Goal: Task Accomplishment & Management: Complete application form

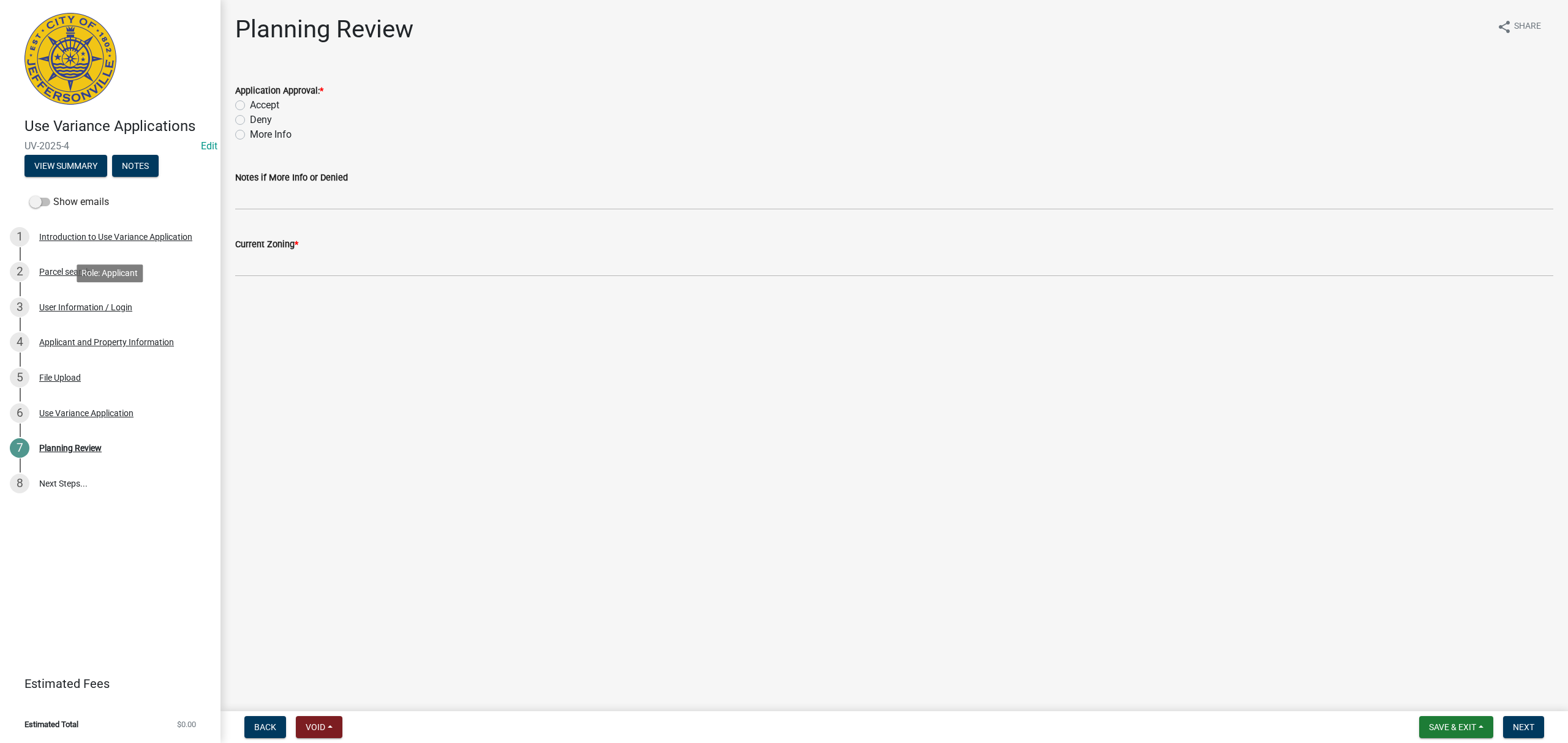
click at [133, 311] on div "3 User Information / Login" at bounding box center [105, 307] width 191 height 20
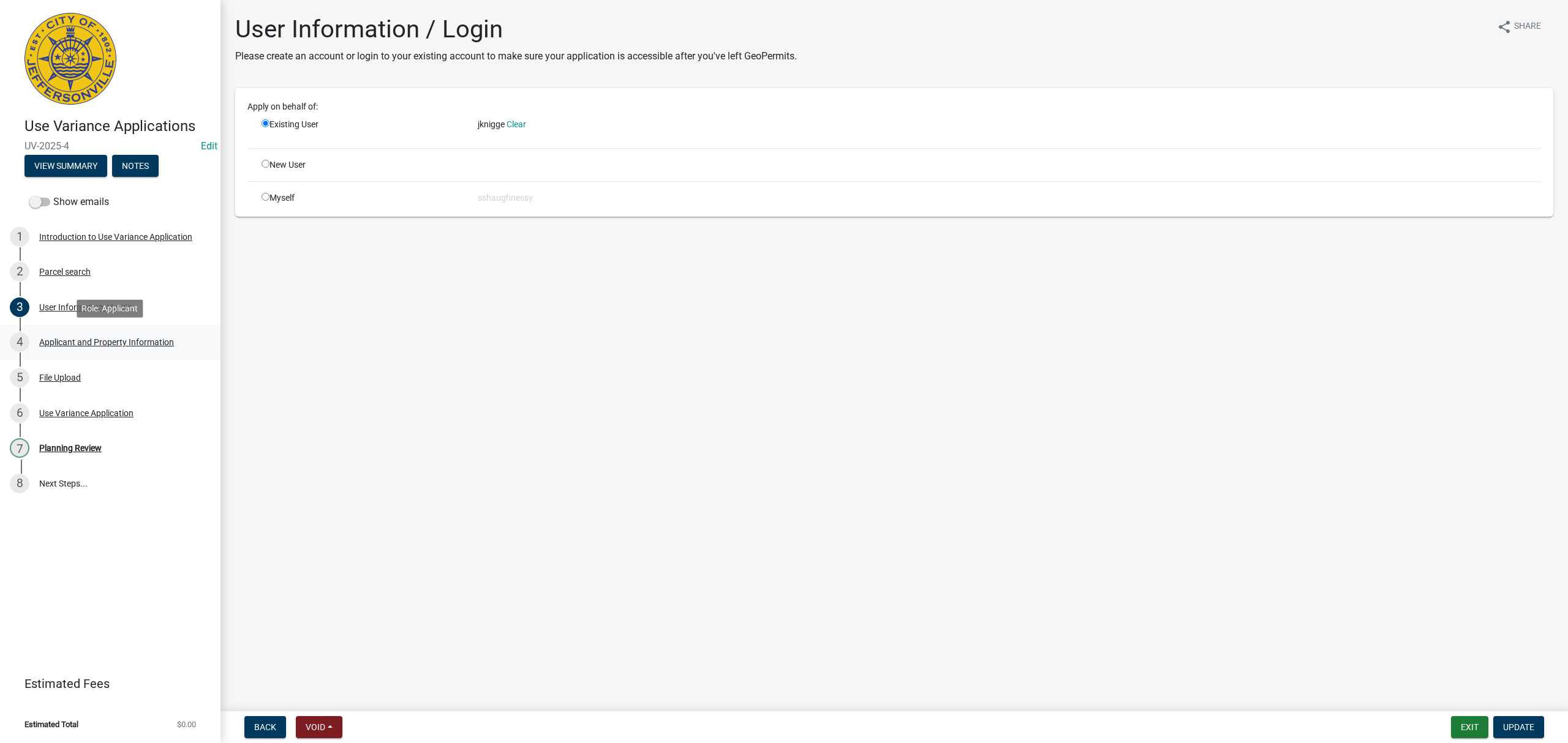
click at [138, 343] on div "Applicant and Property Information" at bounding box center [107, 342] width 135 height 8
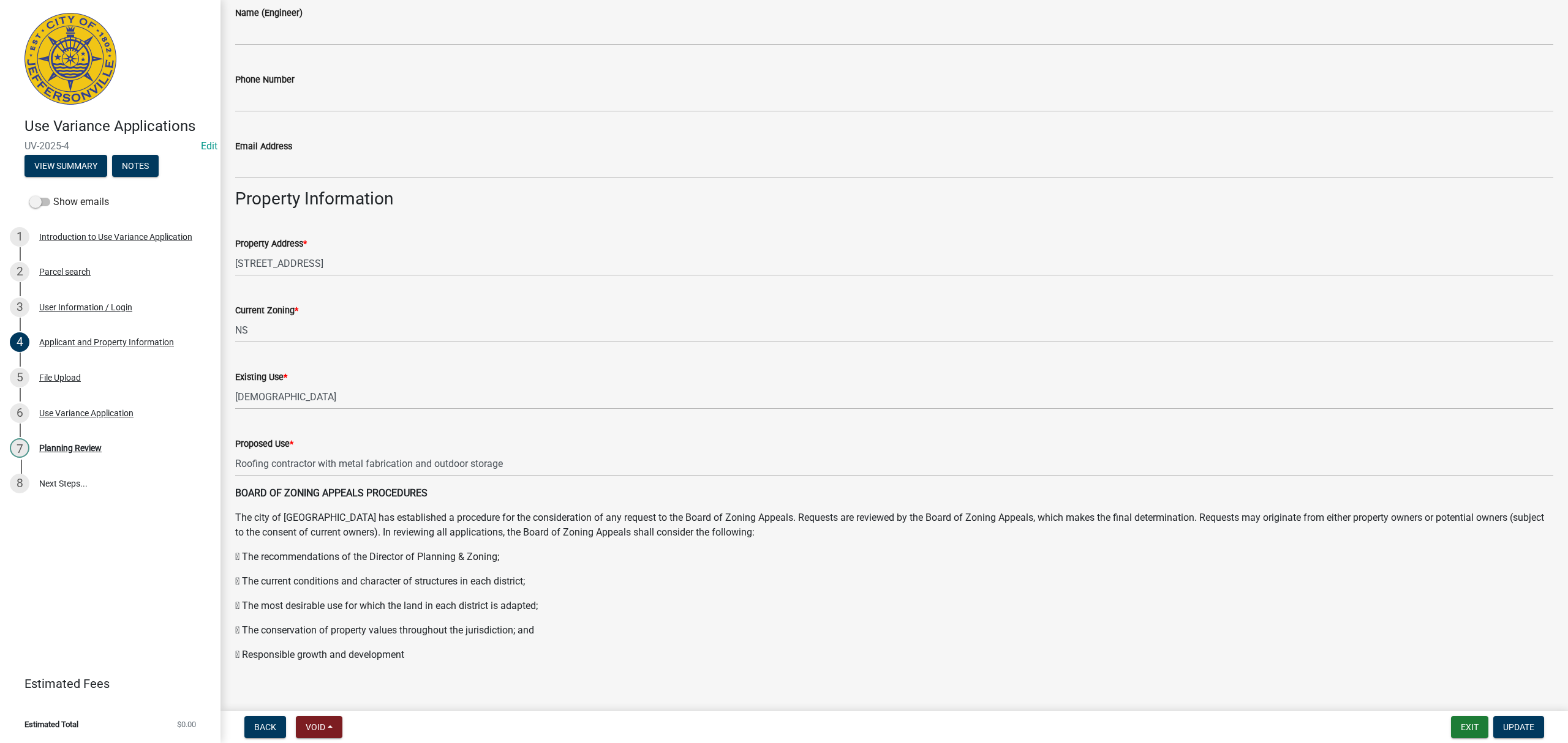
scroll to position [620, 0]
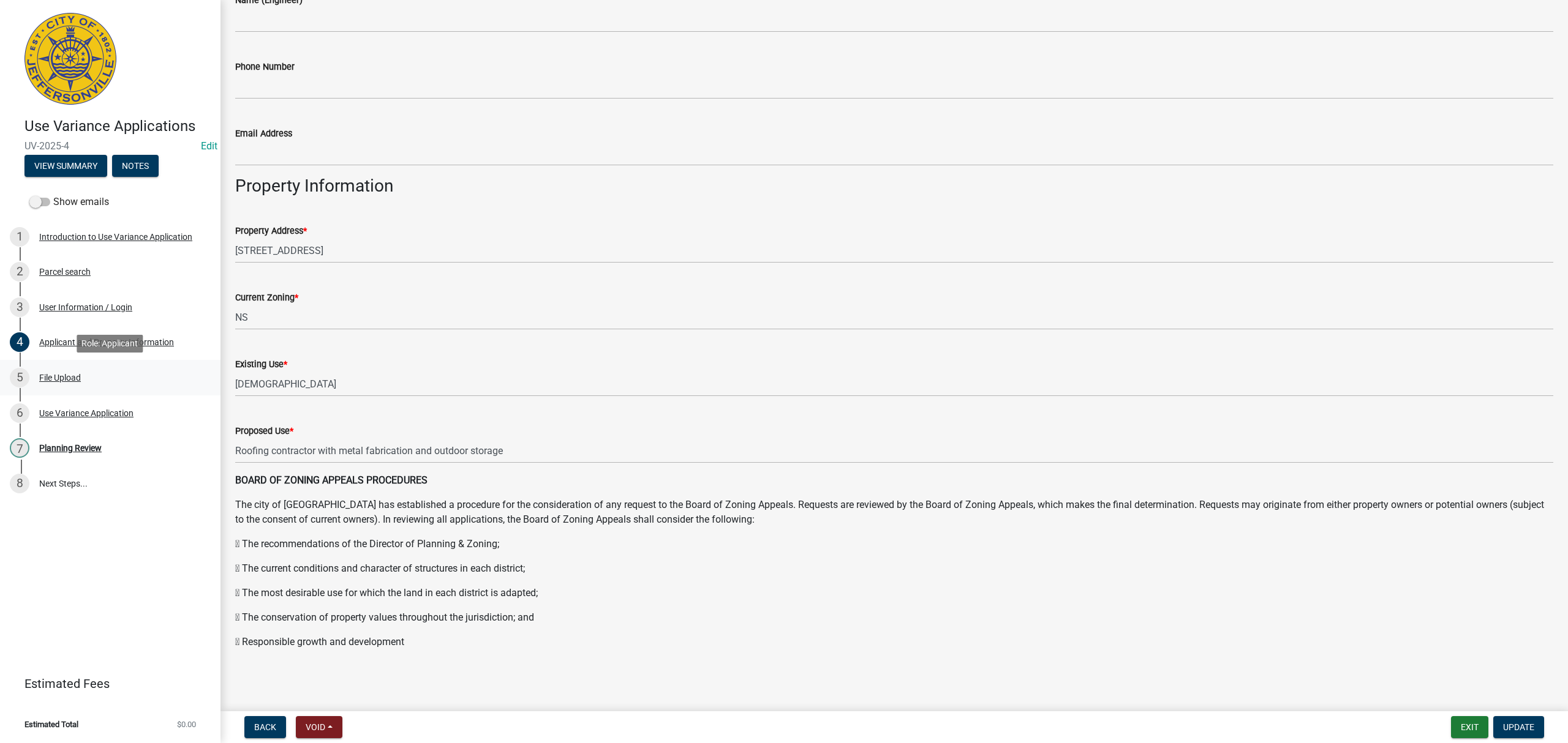
click at [126, 371] on div "5 File Upload" at bounding box center [105, 378] width 191 height 20
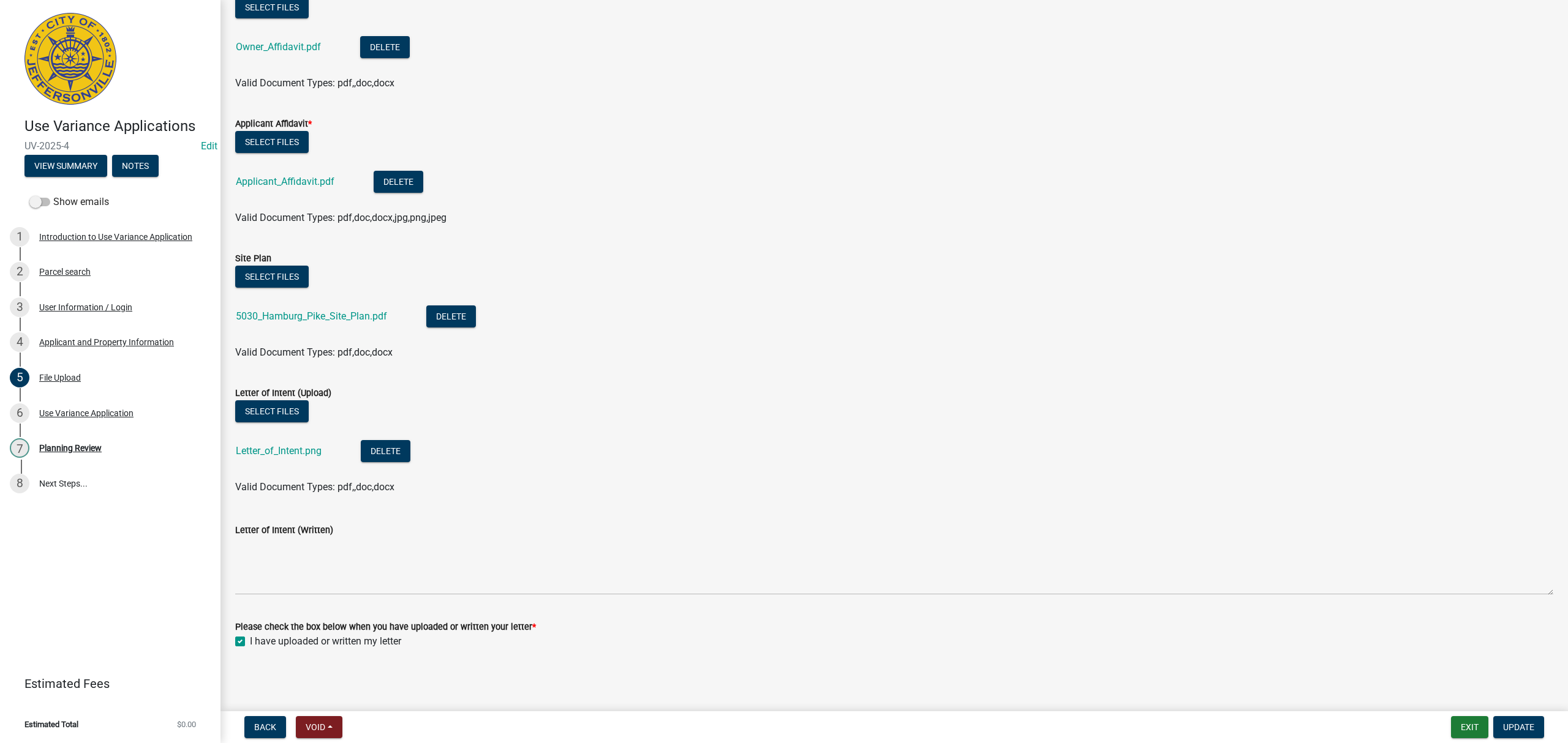
scroll to position [409, 0]
click at [349, 313] on link "5030_Hamburg_Pike_Site_Plan.pdf" at bounding box center [312, 315] width 151 height 11
click at [89, 409] on div "Use Variance Application" at bounding box center [86, 413] width 95 height 8
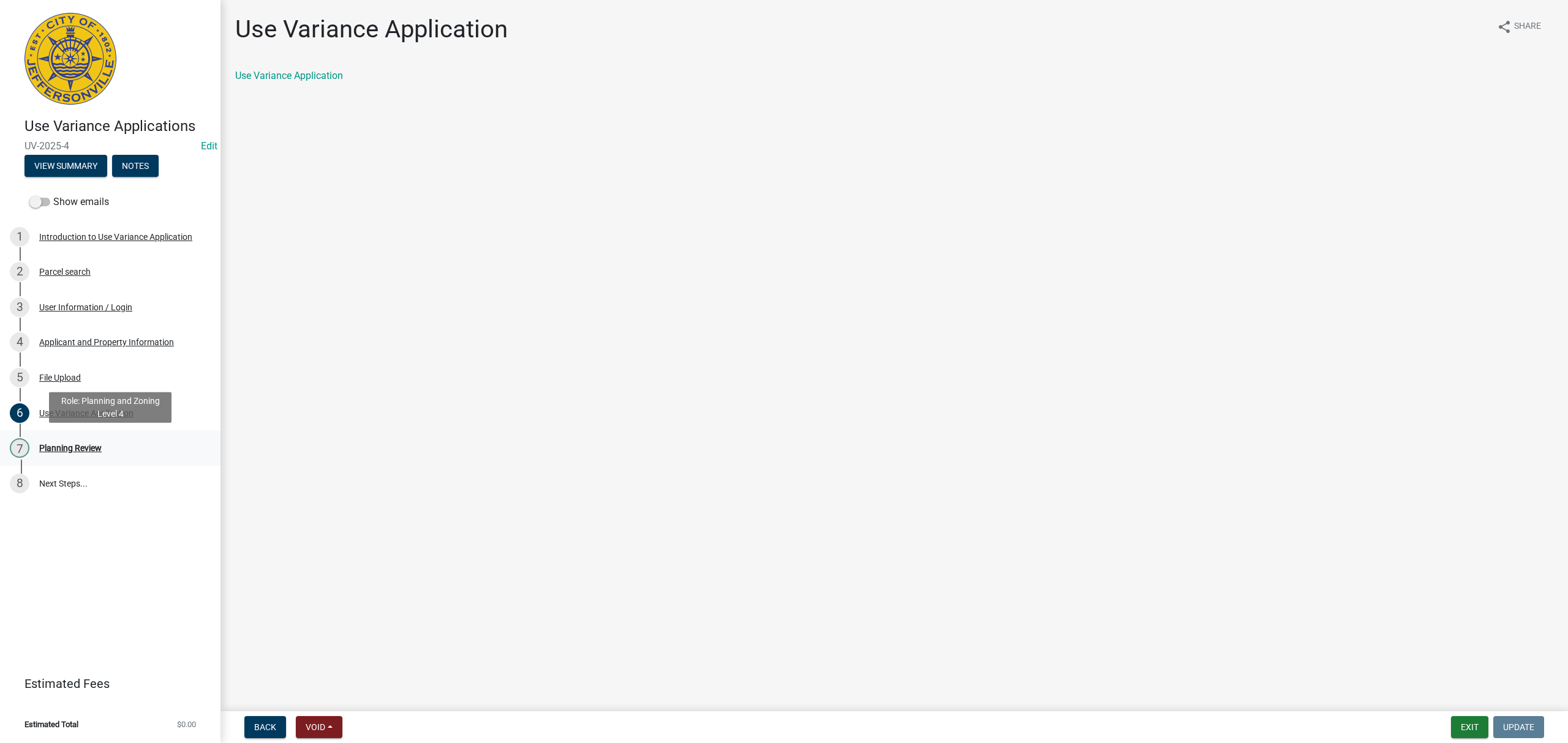
click at [96, 444] on div "Planning Review" at bounding box center [70, 448] width 63 height 8
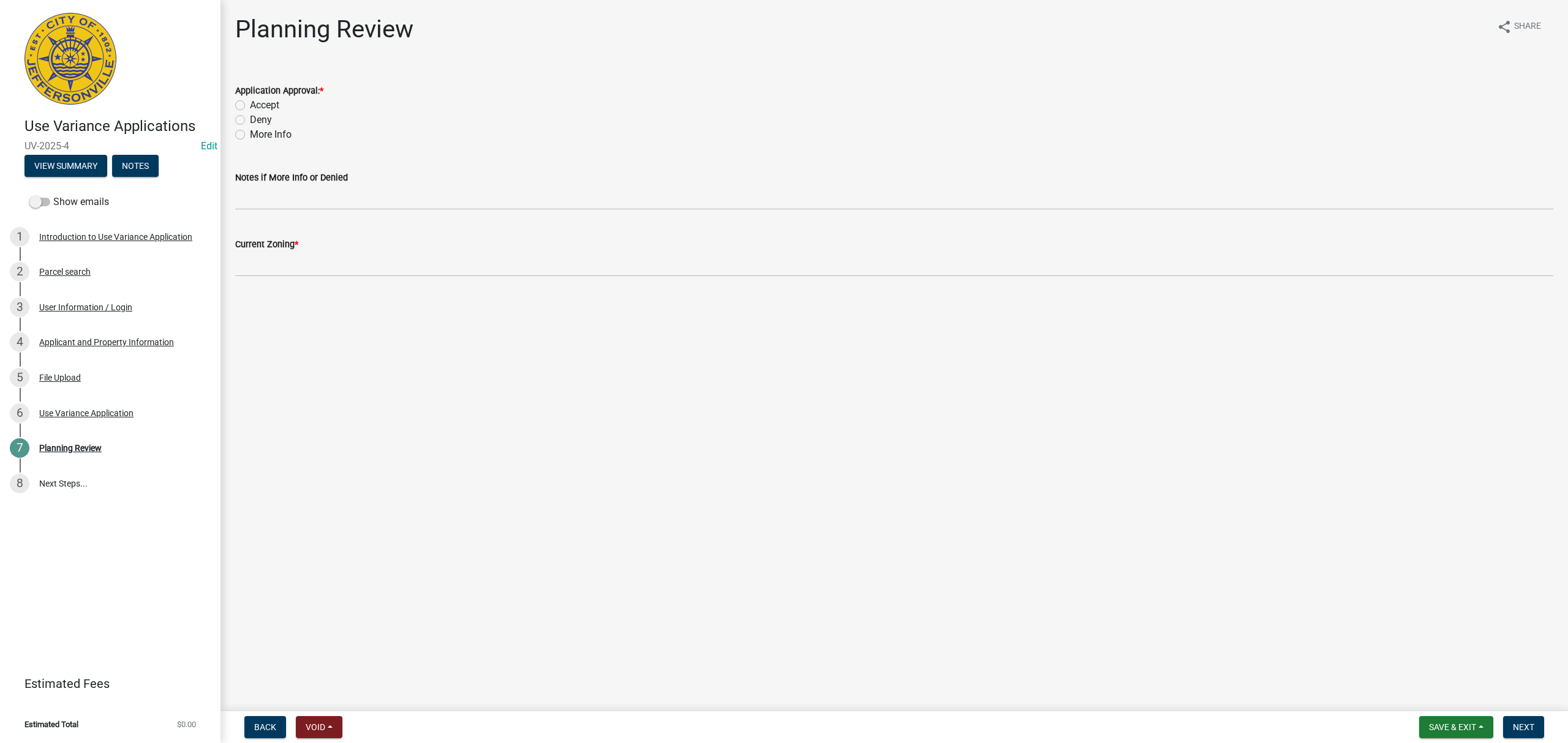
click at [250, 107] on label "Accept" at bounding box center [264, 104] width 30 height 14
click at [250, 106] on input "Accept" at bounding box center [254, 101] width 8 height 8
radio input "true"
click at [285, 260] on input "Current Zoning *" at bounding box center [894, 264] width 1318 height 25
type input "NS"
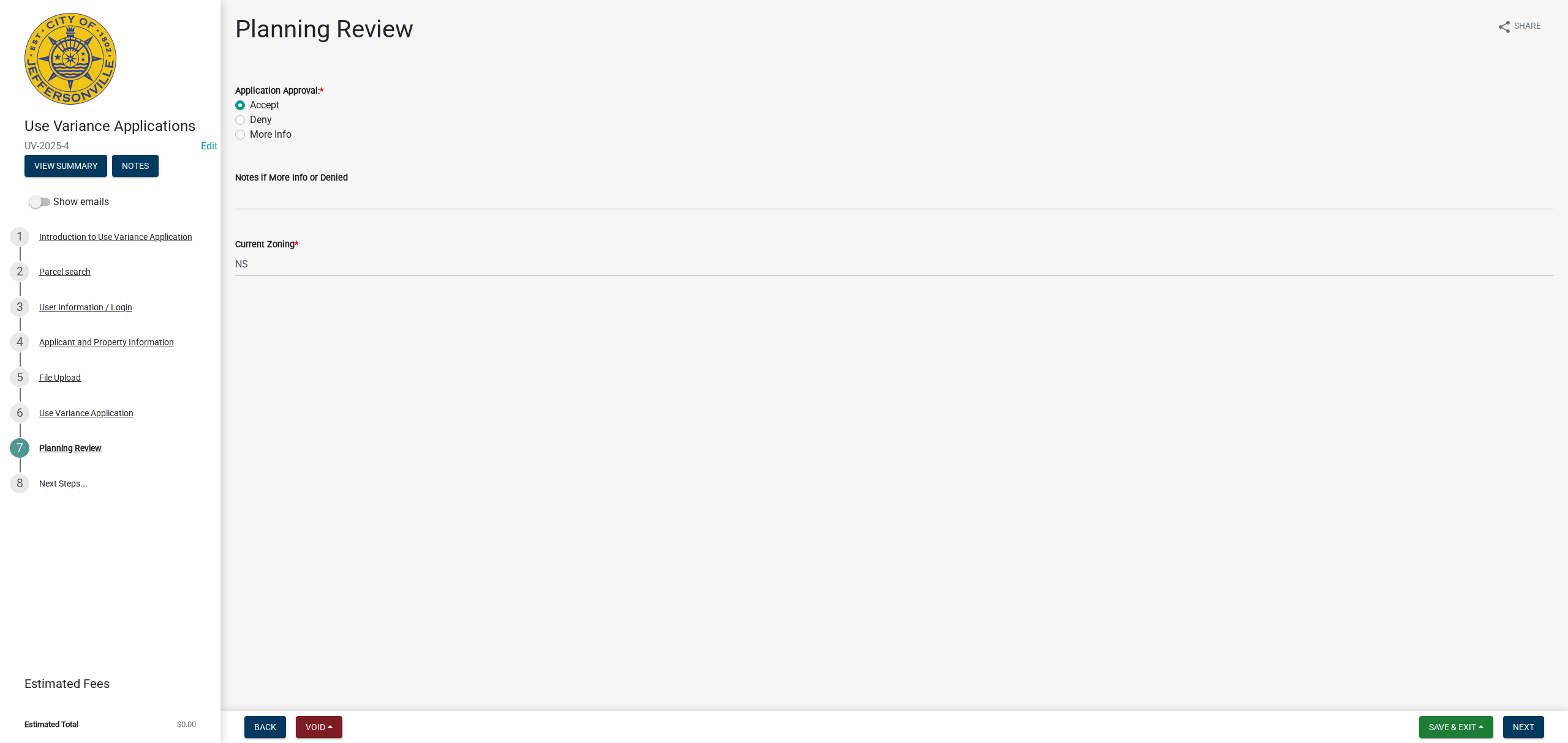
click at [644, 432] on main "Planning Review share Share Application Approval: * Accept Deny More Info Notes…" at bounding box center [894, 353] width 1348 height 707
click at [868, 726] on span "Next" at bounding box center [1524, 727] width 21 height 10
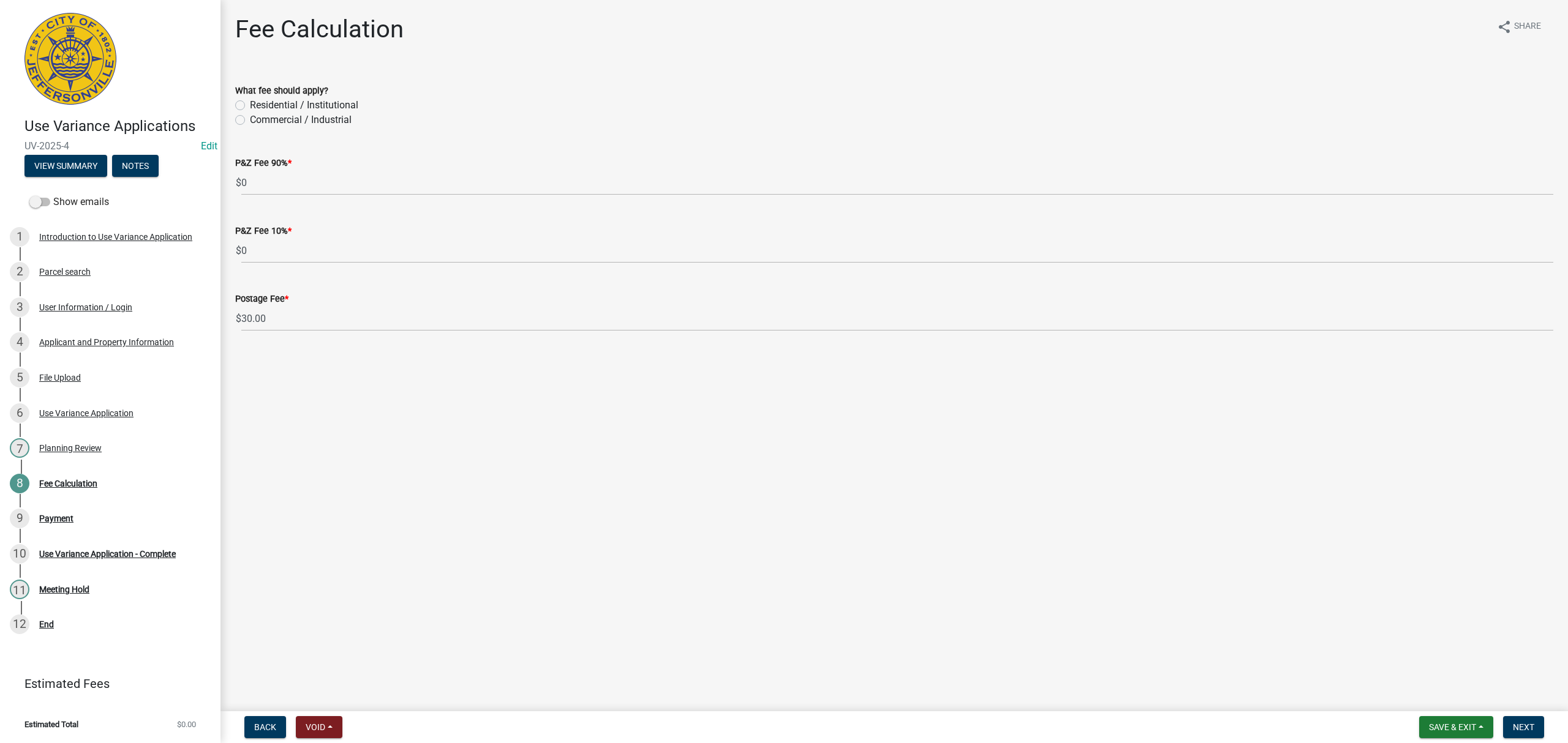
click at [270, 118] on label "Commercial / Industrial" at bounding box center [301, 120] width 101 height 14
click at [258, 118] on input "Commercial / Industrial" at bounding box center [254, 117] width 8 height 8
radio input "true"
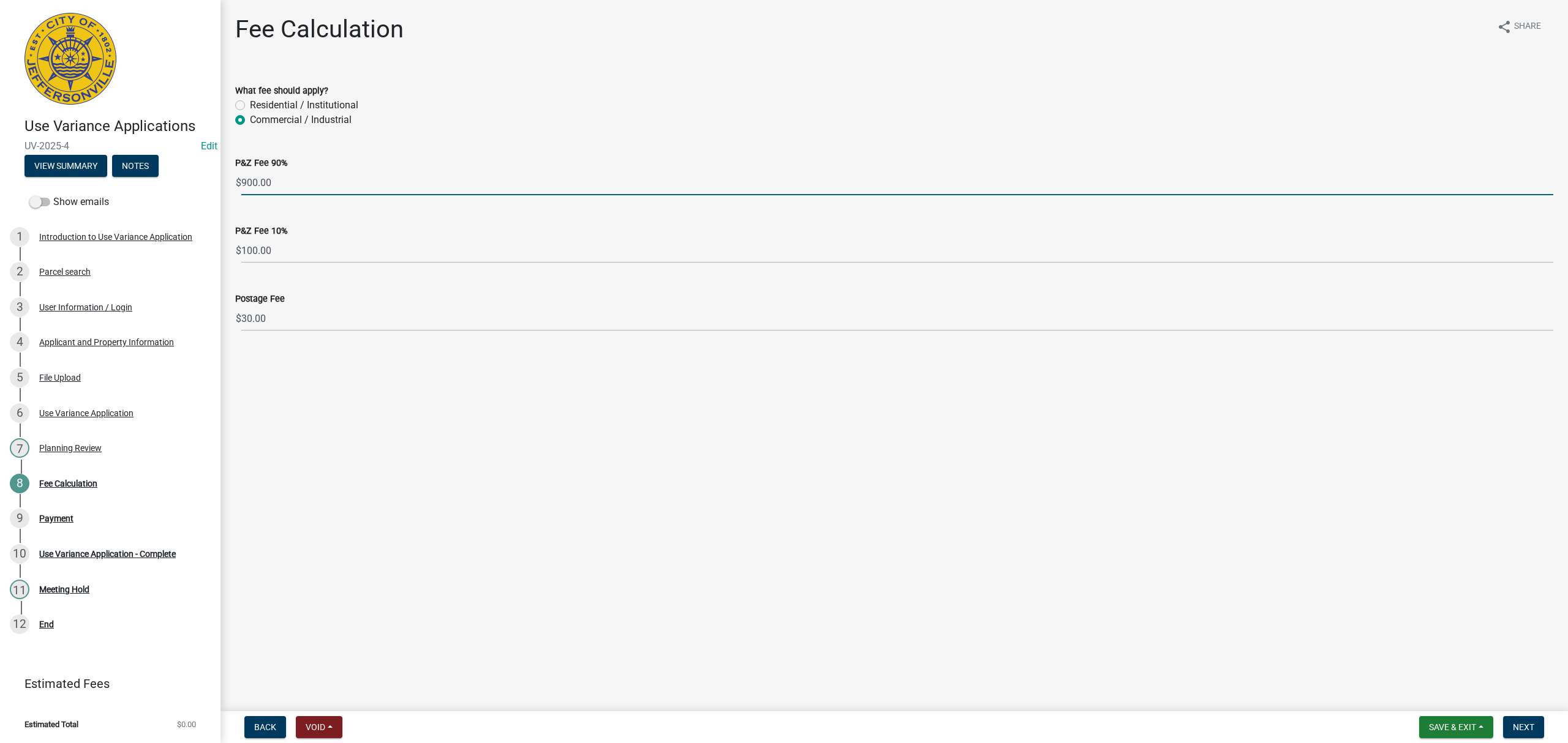
drag, startPoint x: 282, startPoint y: 182, endPoint x: 222, endPoint y: 182, distance: 60.0
click at [222, 182] on div "Fee Calculation share Share What fee should apply? Residential / Institutional …" at bounding box center [894, 183] width 1348 height 338
type input "450"
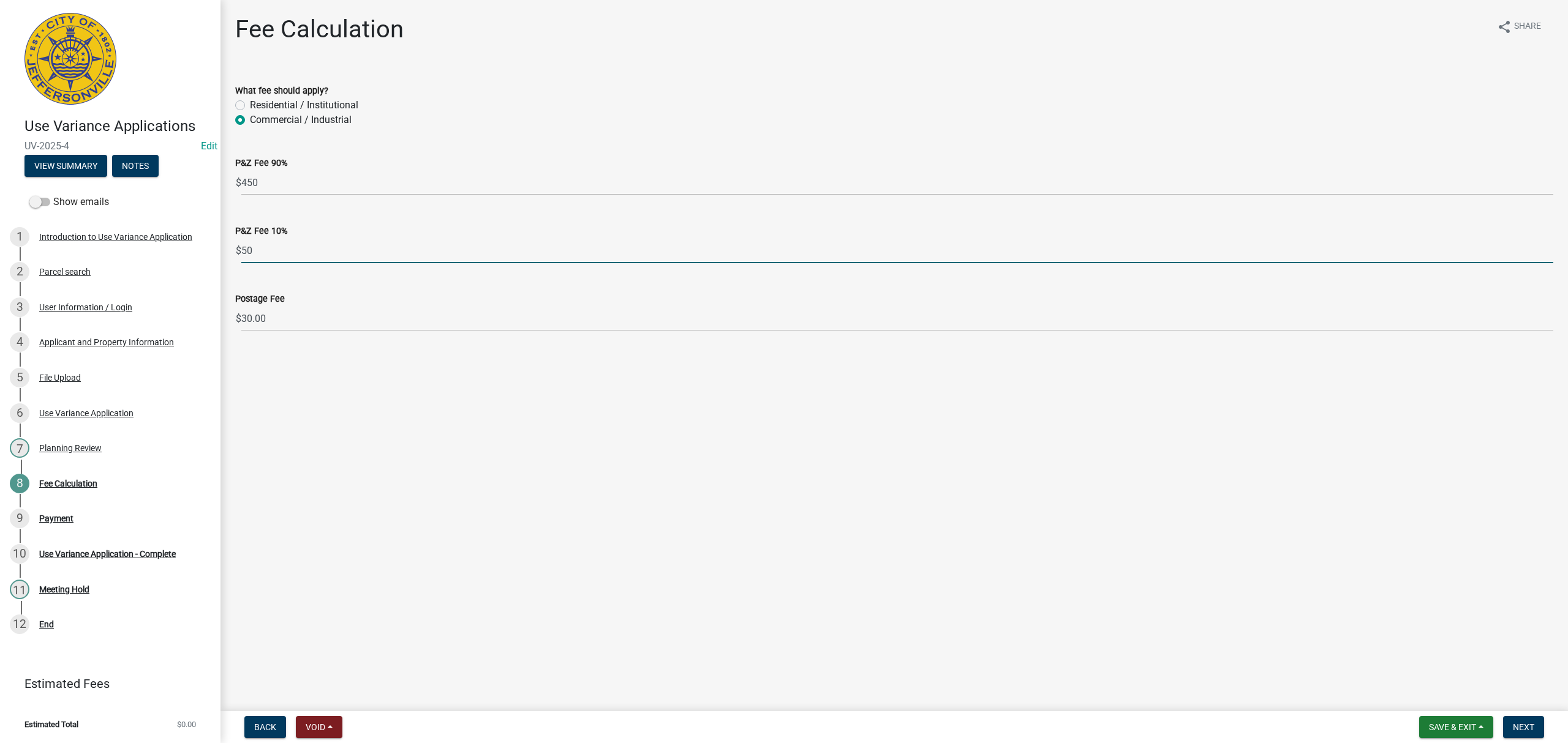
type input "50"
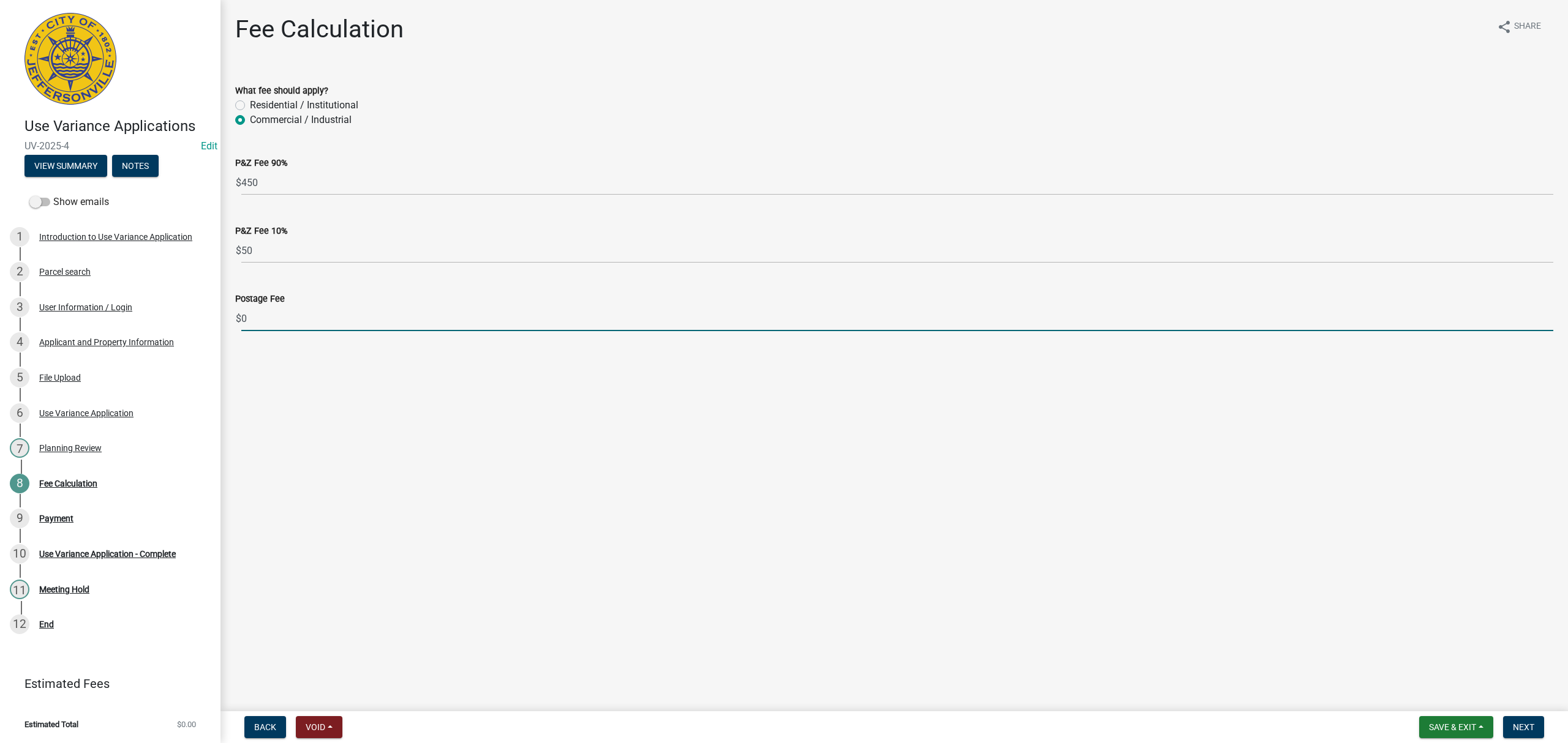
type input "0"
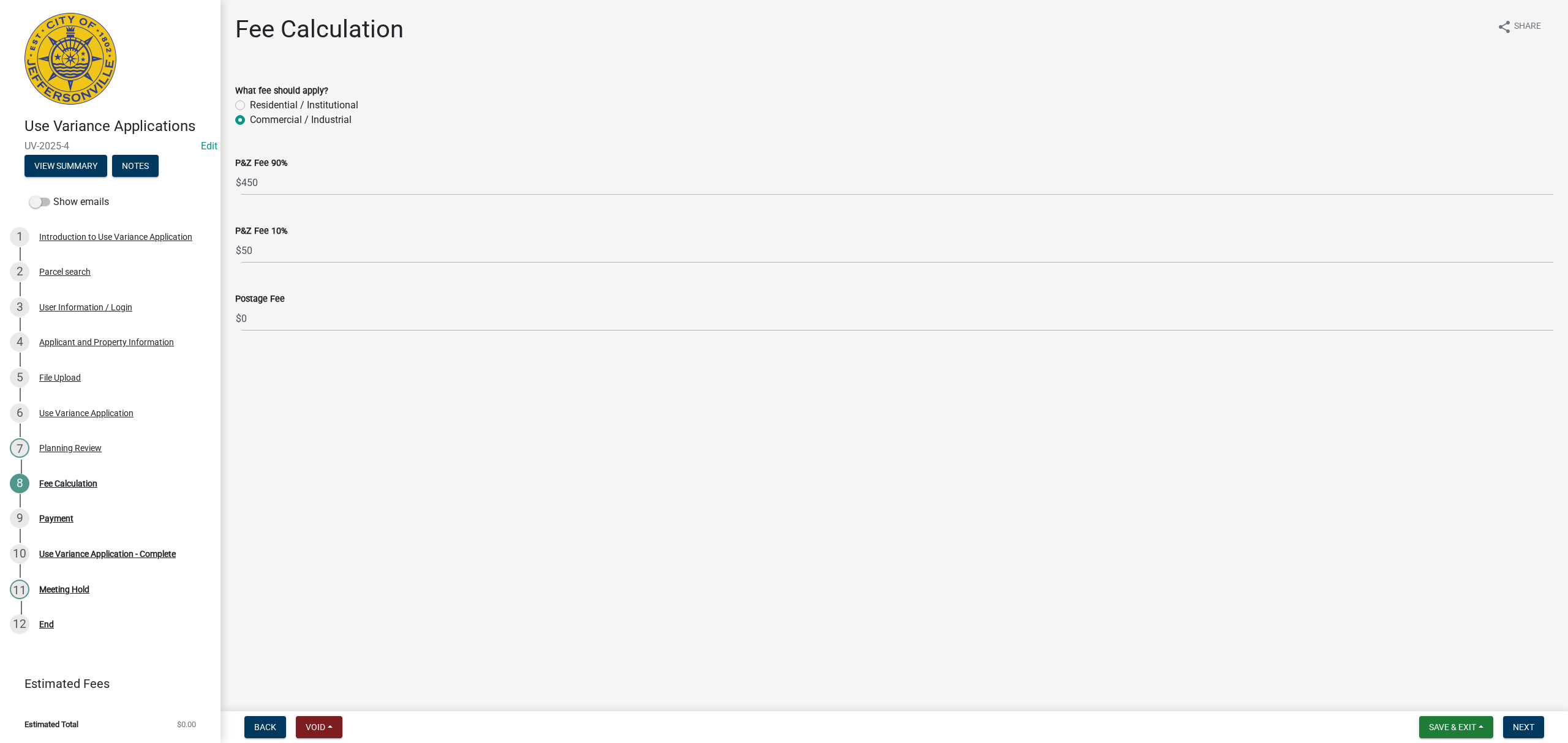
click at [422, 422] on main "Fee Calculation share Share What fee should apply? Residential / Institutional …" at bounding box center [894, 353] width 1348 height 707
click at [868, 731] on span "Next" at bounding box center [1524, 727] width 21 height 10
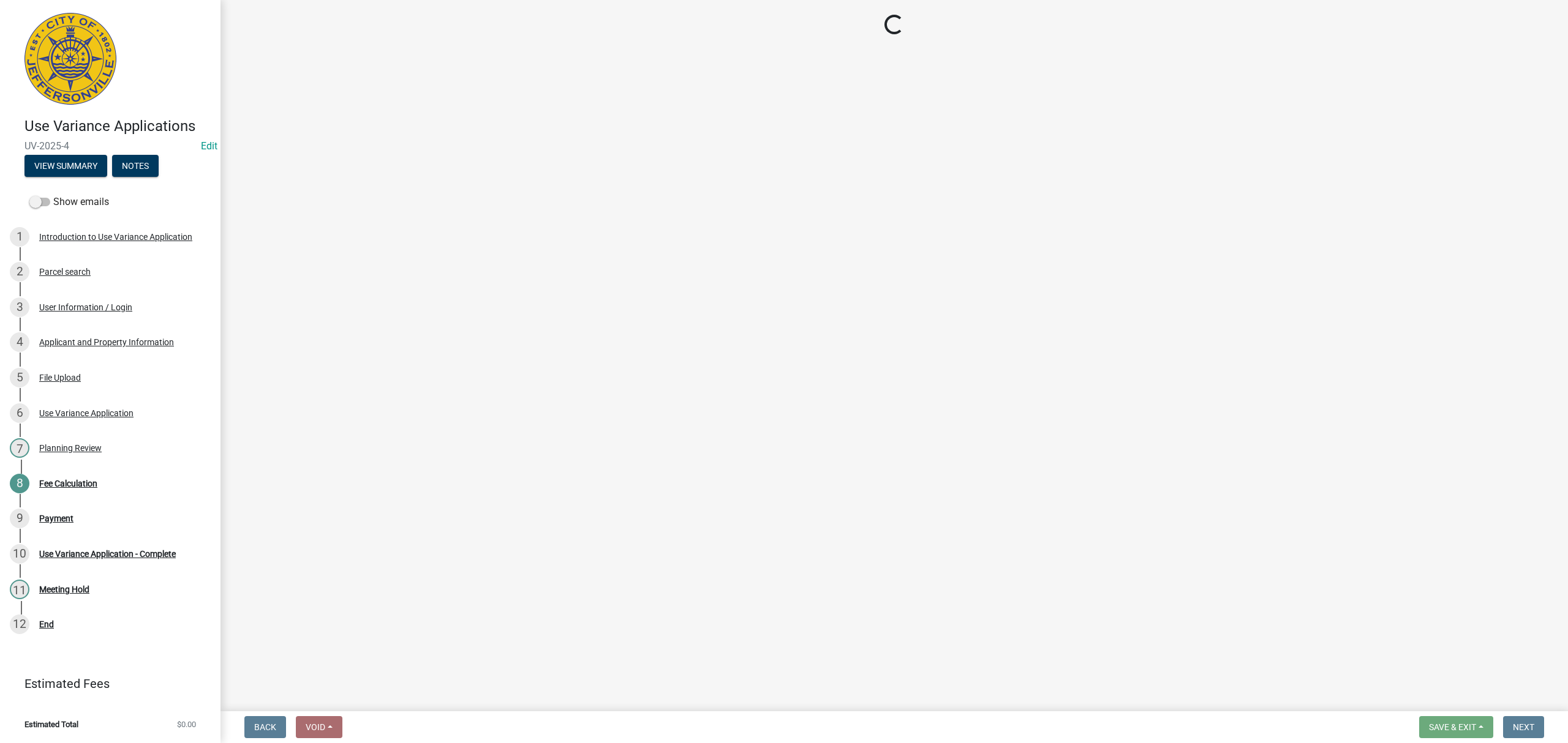
select select "3: 3"
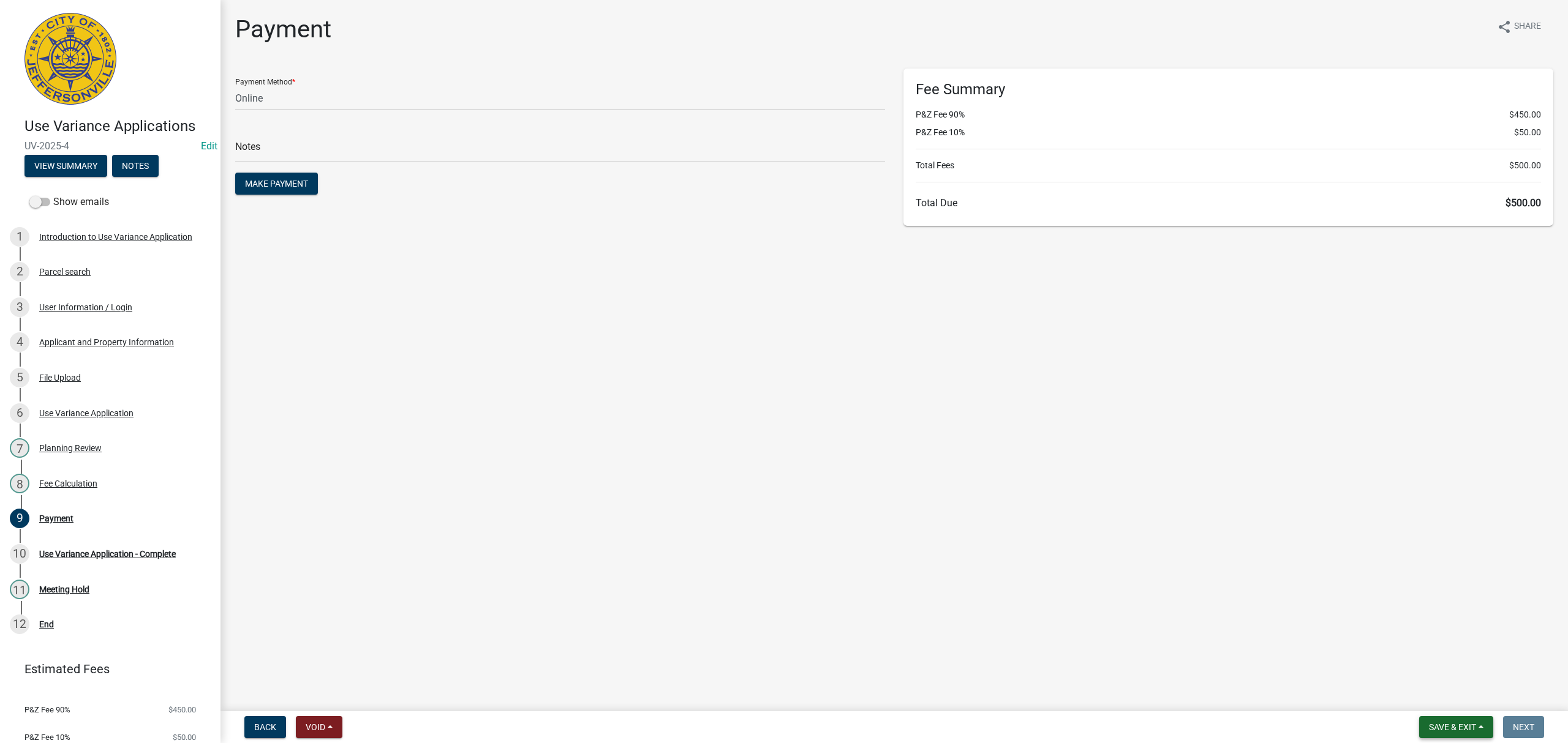
click at [868, 719] on button "Save & Exit" at bounding box center [1457, 727] width 74 height 22
click at [868, 704] on button "Save & Exit" at bounding box center [1444, 696] width 98 height 30
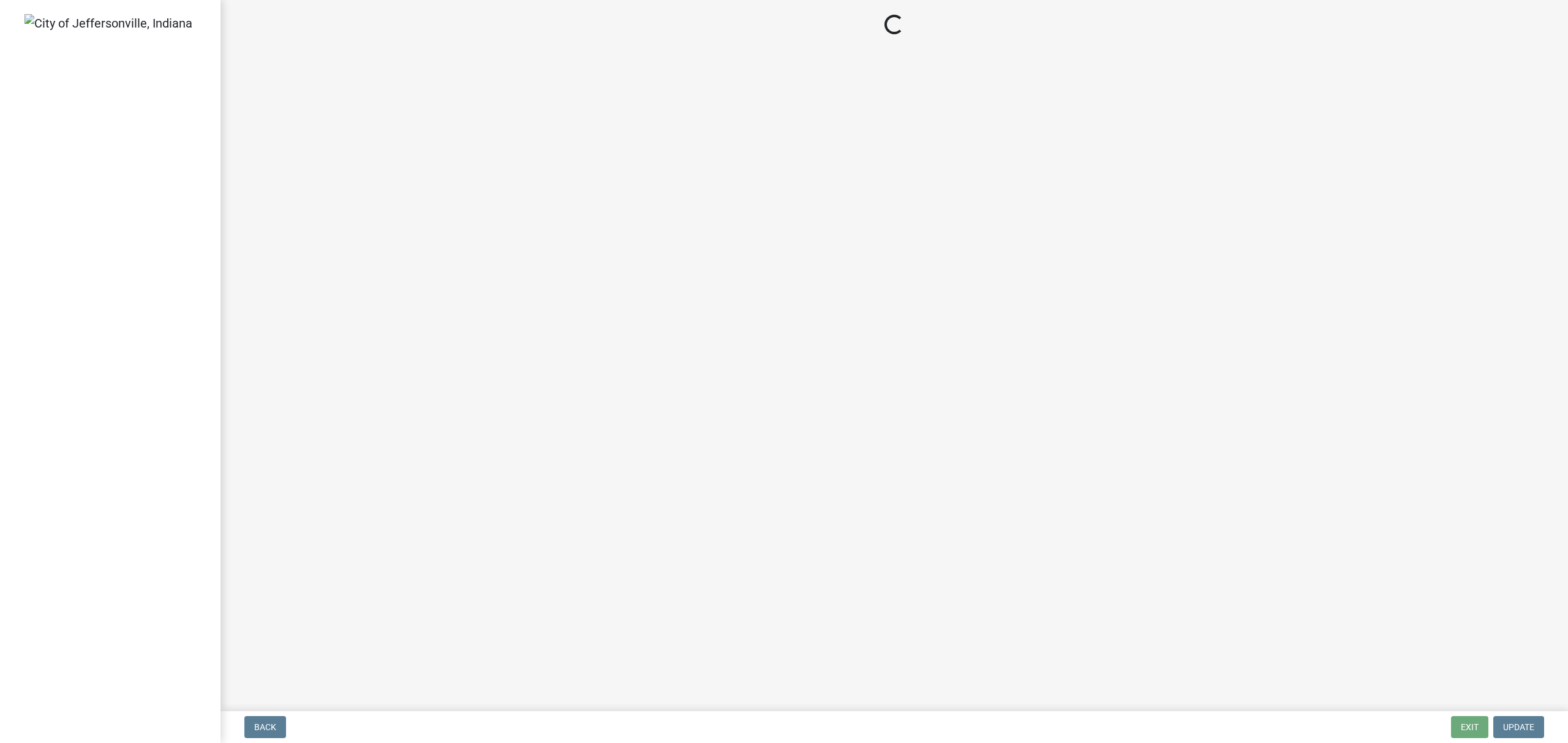
select select "3: 3"
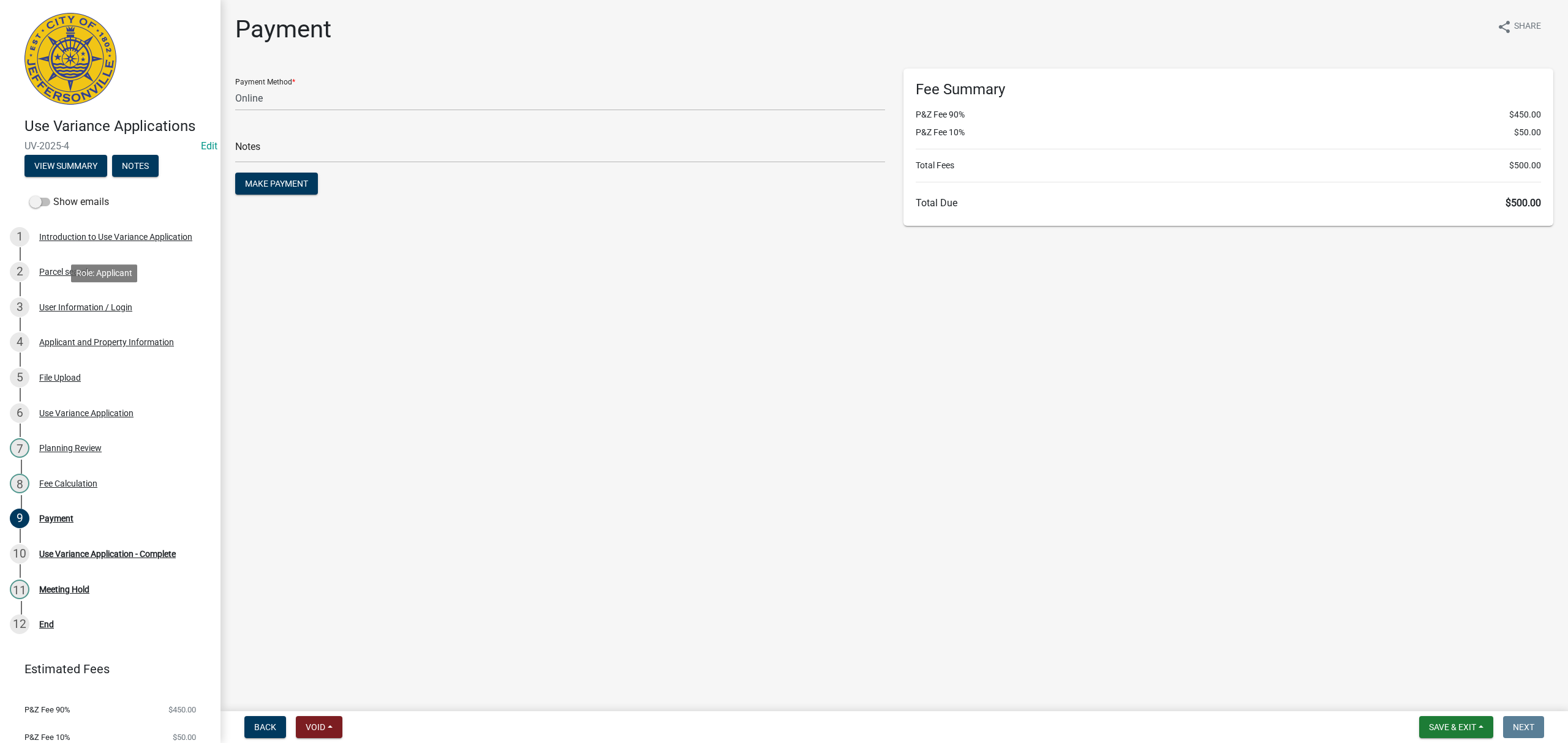
click at [116, 311] on div "User Information / Login" at bounding box center [86, 307] width 93 height 8
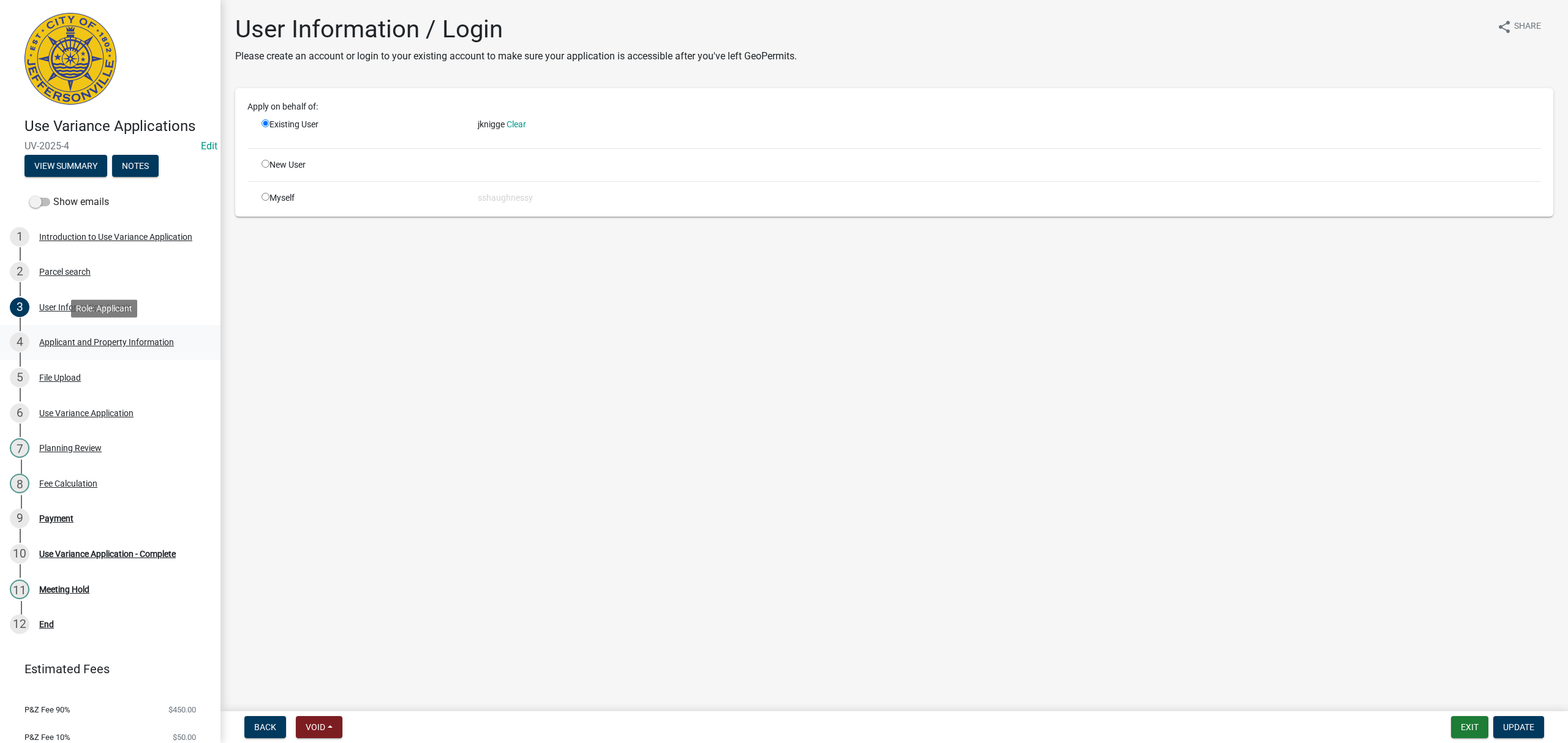
click at [123, 339] on div "Applicant and Property Information" at bounding box center [107, 342] width 135 height 8
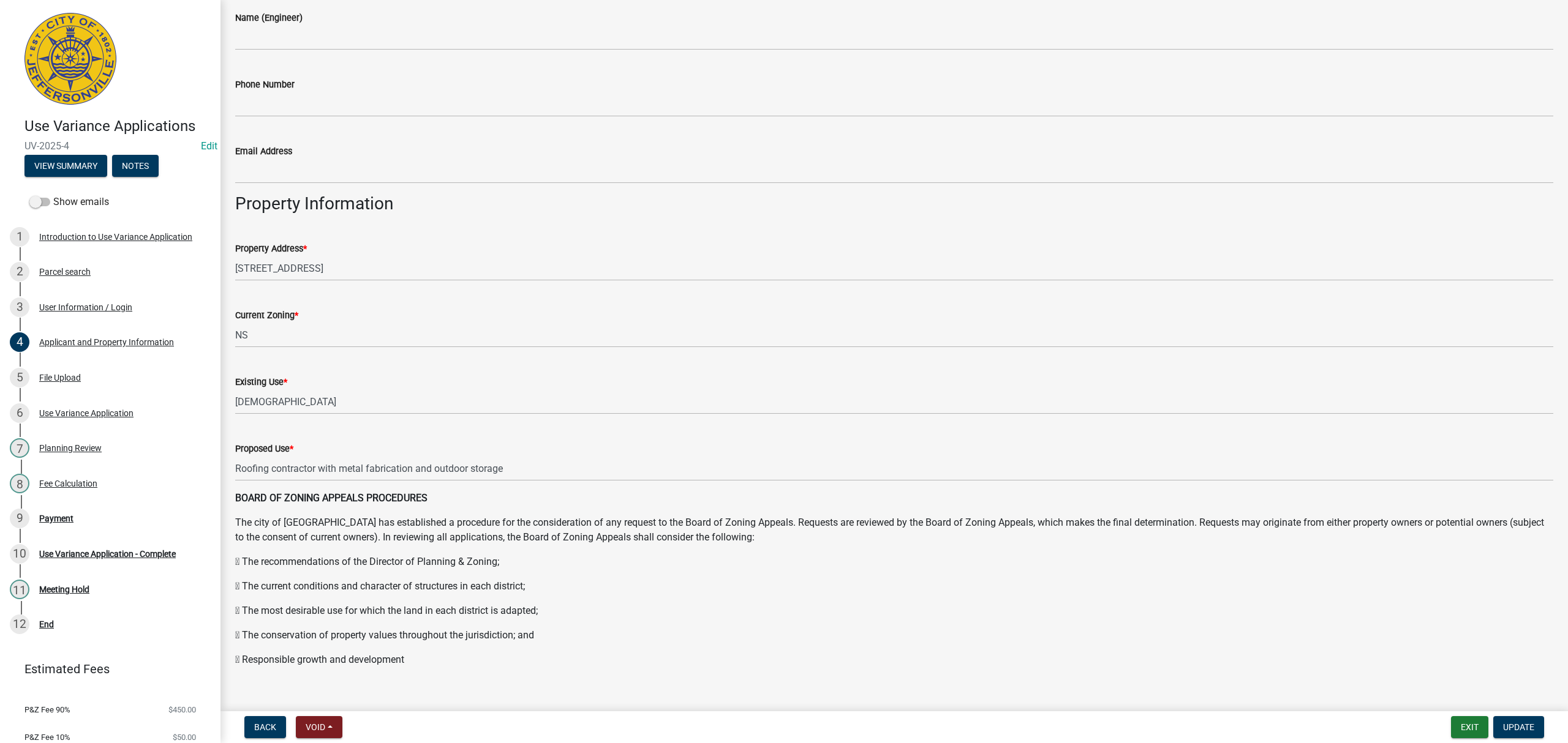
scroll to position [620, 0]
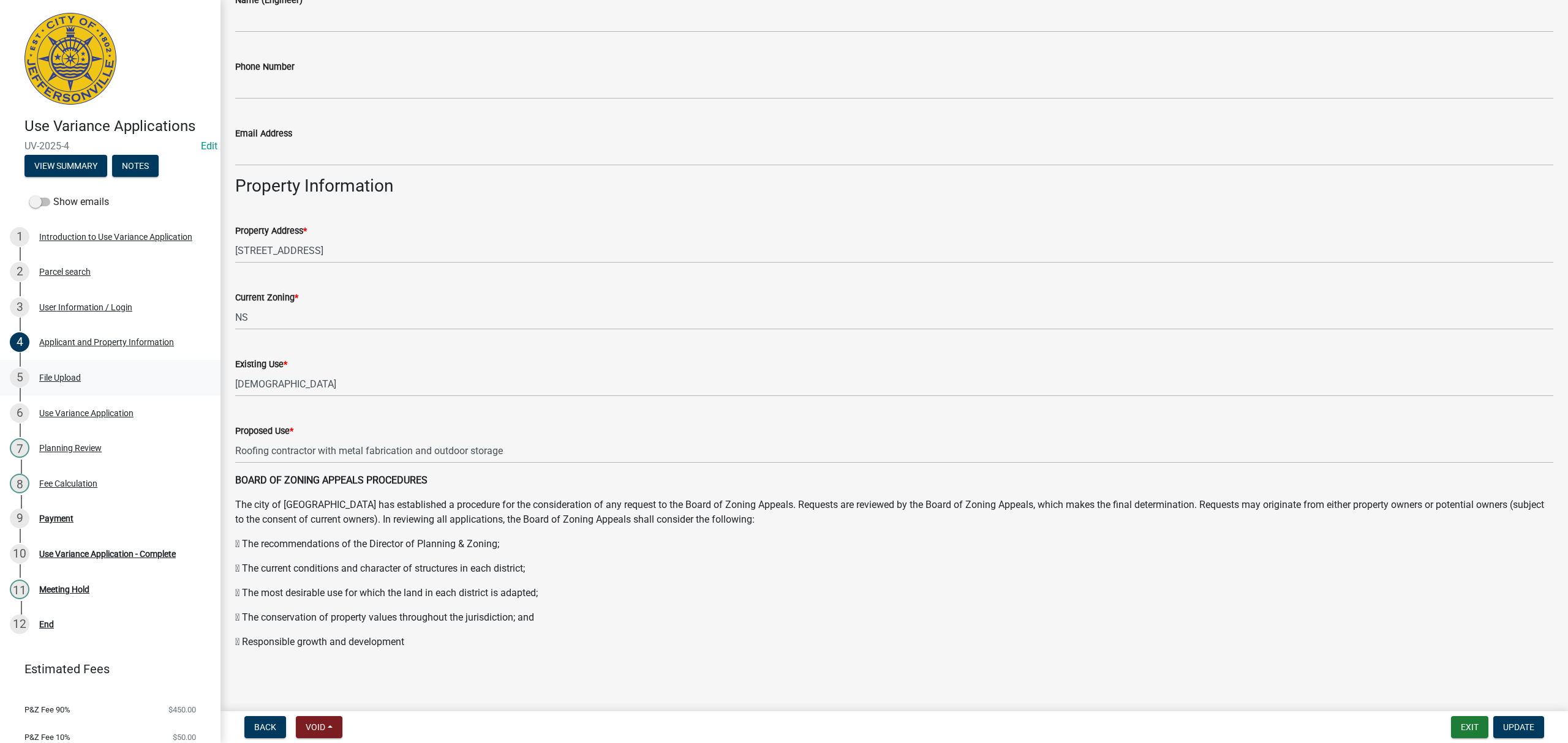
click at [130, 373] on div "5 File Upload" at bounding box center [105, 378] width 191 height 20
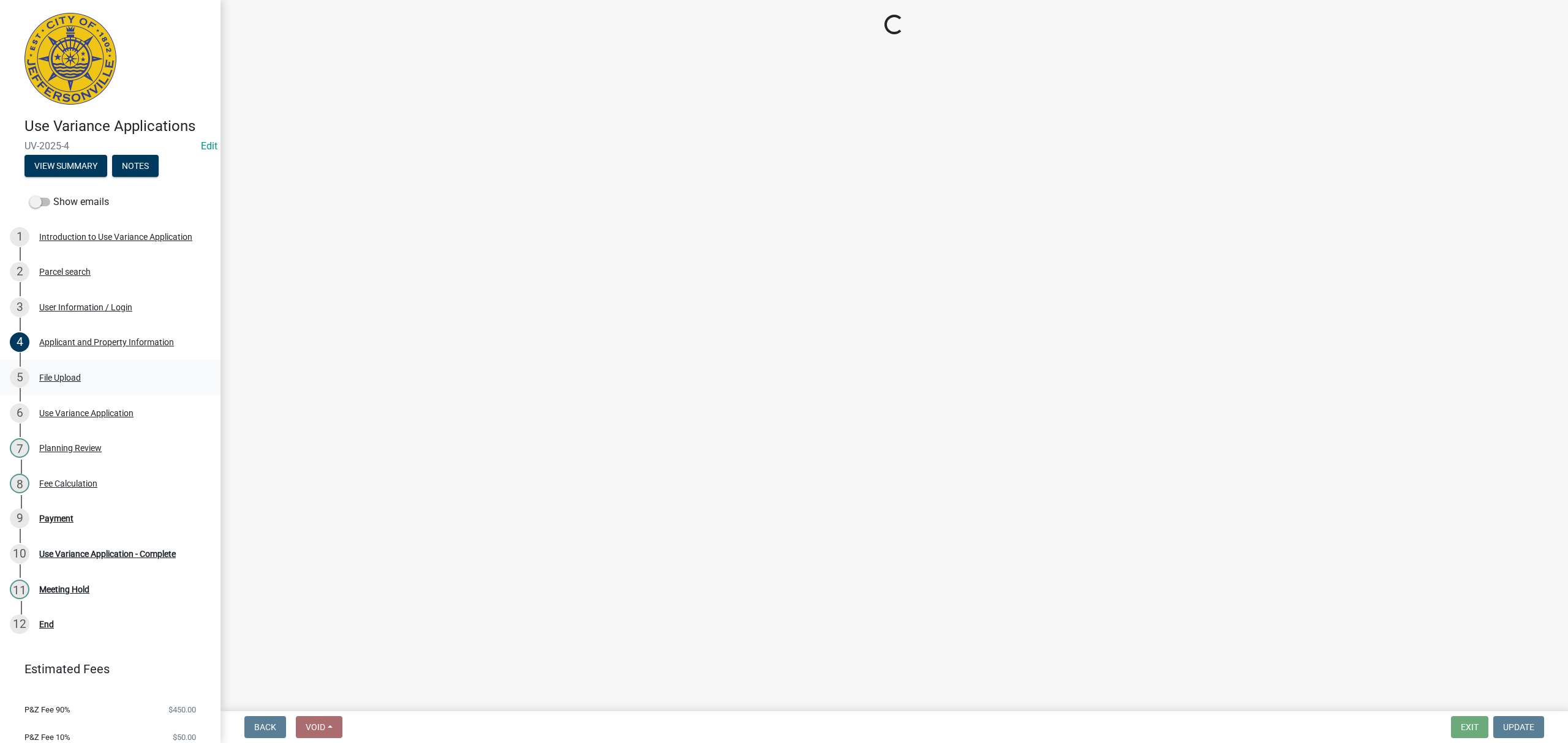
scroll to position [0, 0]
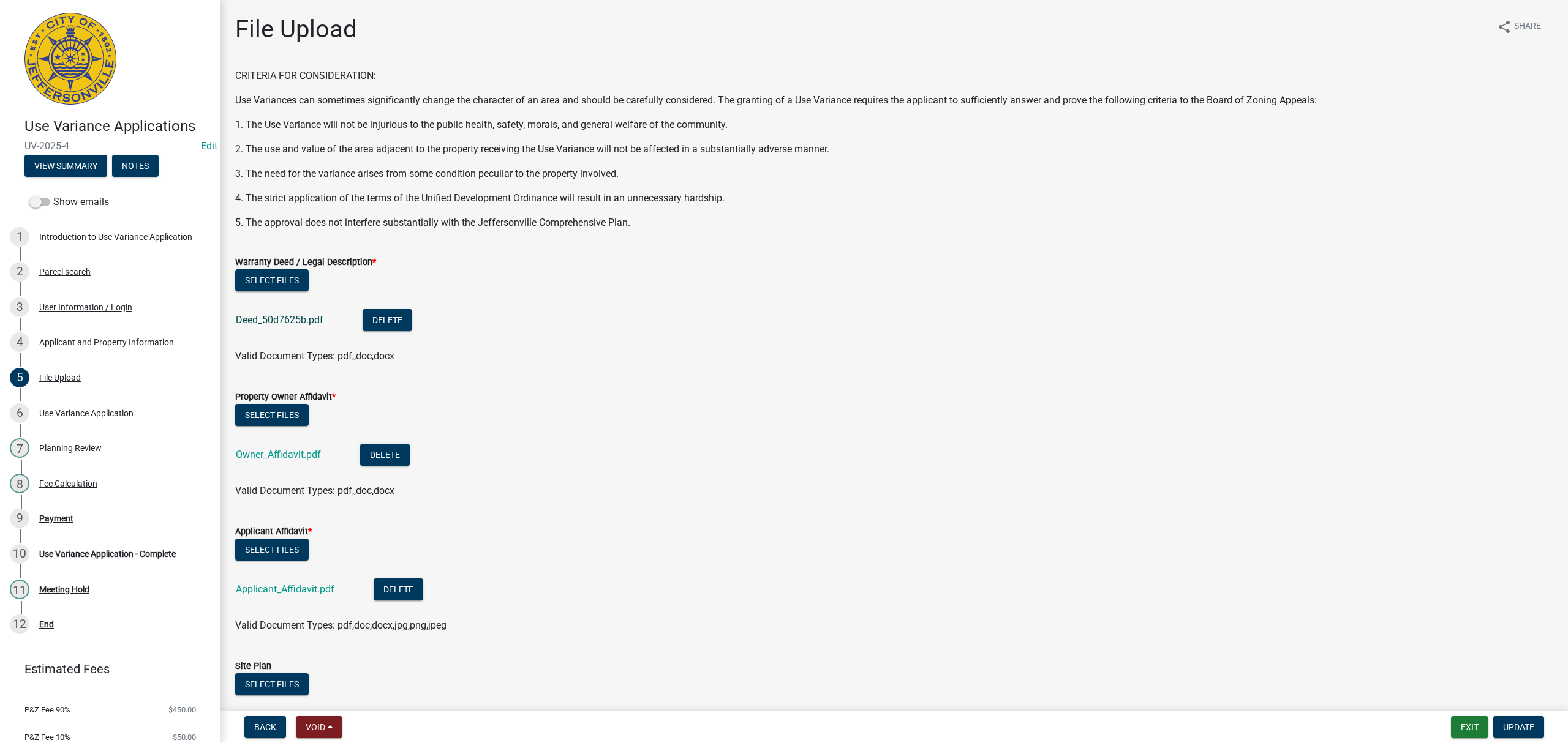
click at [290, 322] on link "Deed_50d7625b.pdf" at bounding box center [280, 319] width 88 height 11
click at [275, 454] on link "Owner_Affidavit.pdf" at bounding box center [279, 454] width 85 height 11
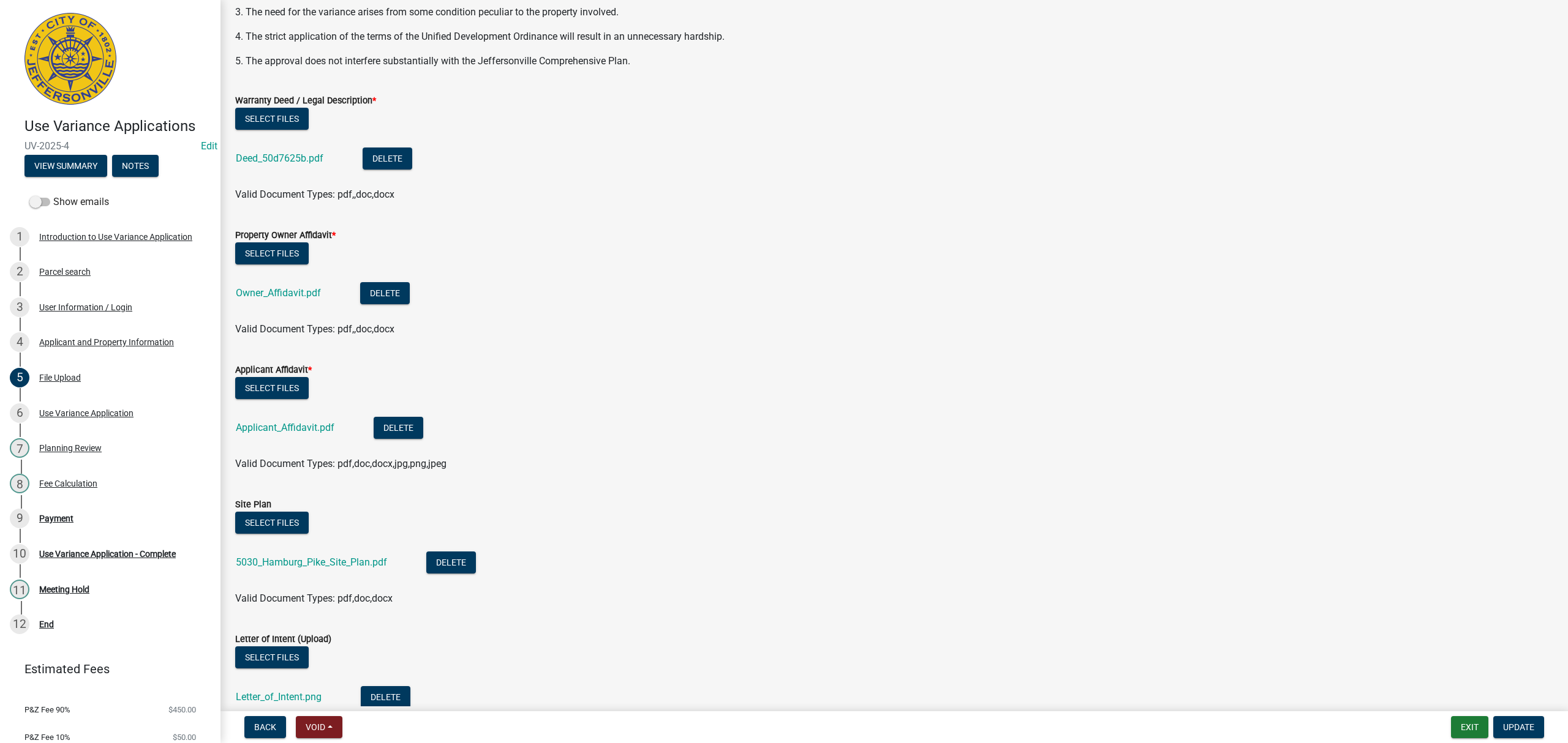
scroll to position [163, 0]
click at [304, 421] on link "Applicant_Affidavit.pdf" at bounding box center [285, 426] width 98 height 11
click at [335, 558] on link "5030_Hamburg_Pike_Site_Plan.pdf" at bounding box center [312, 561] width 151 height 11
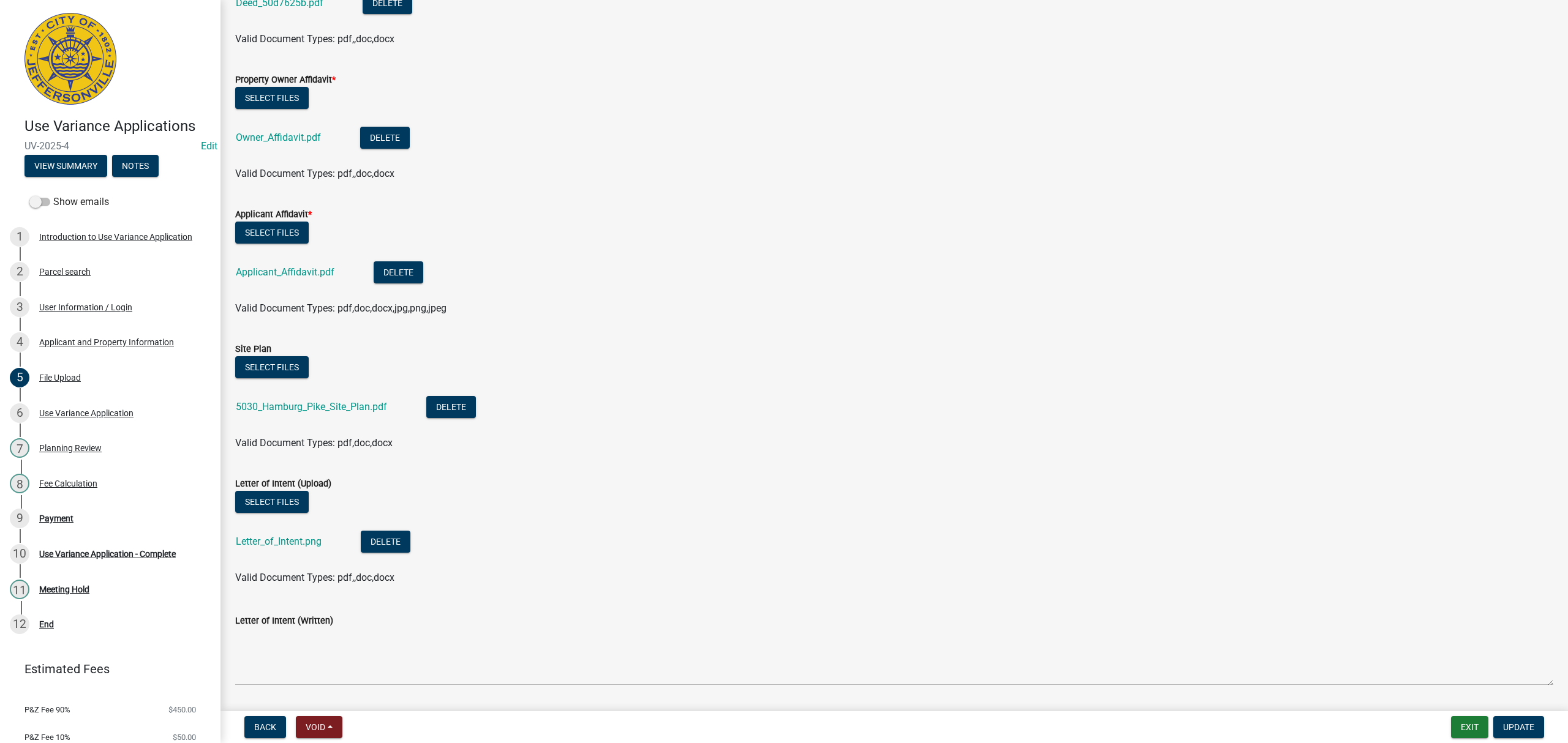
scroll to position [326, 0]
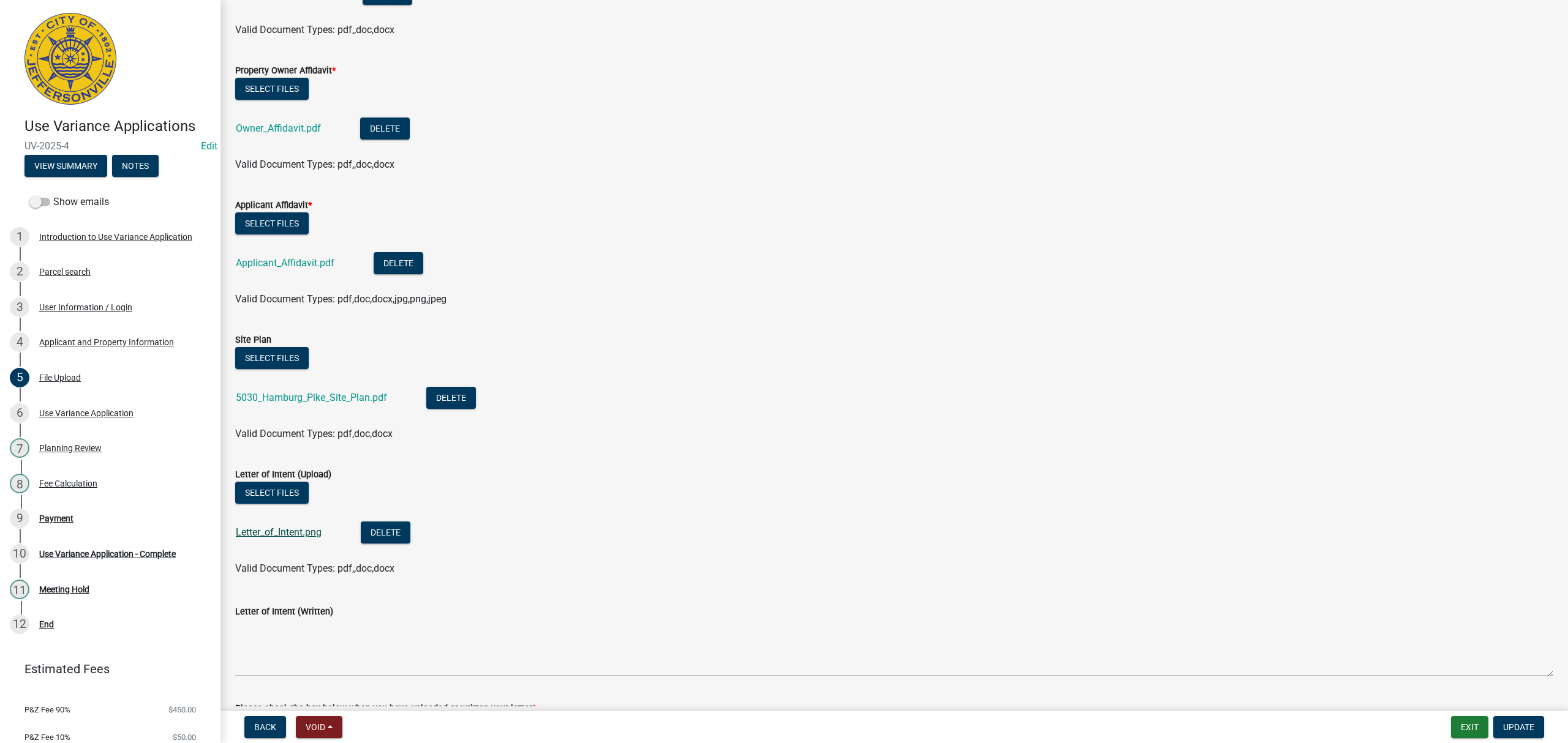
click at [300, 529] on link "Letter_of_Intent.png" at bounding box center [279, 532] width 86 height 11
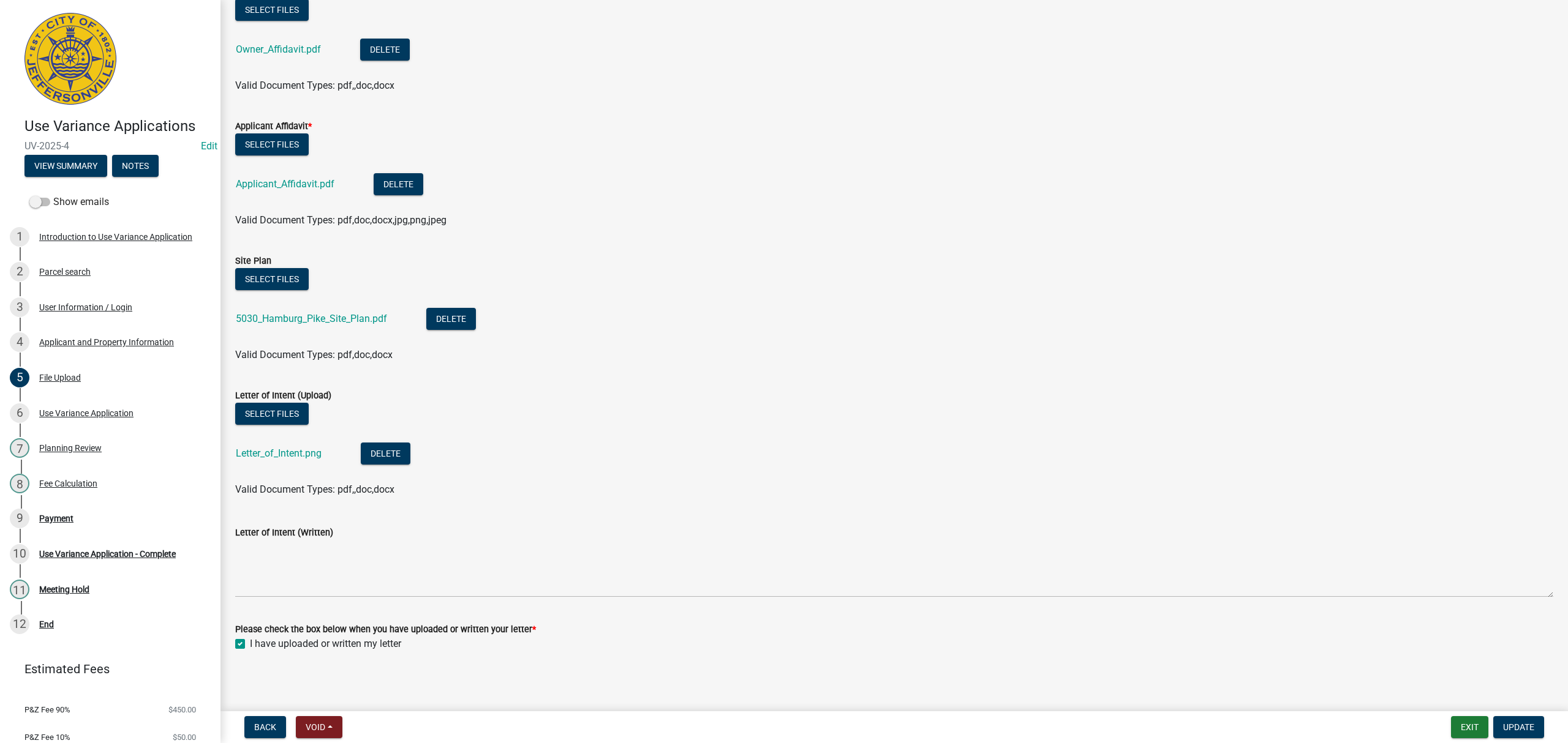
scroll to position [409, 0]
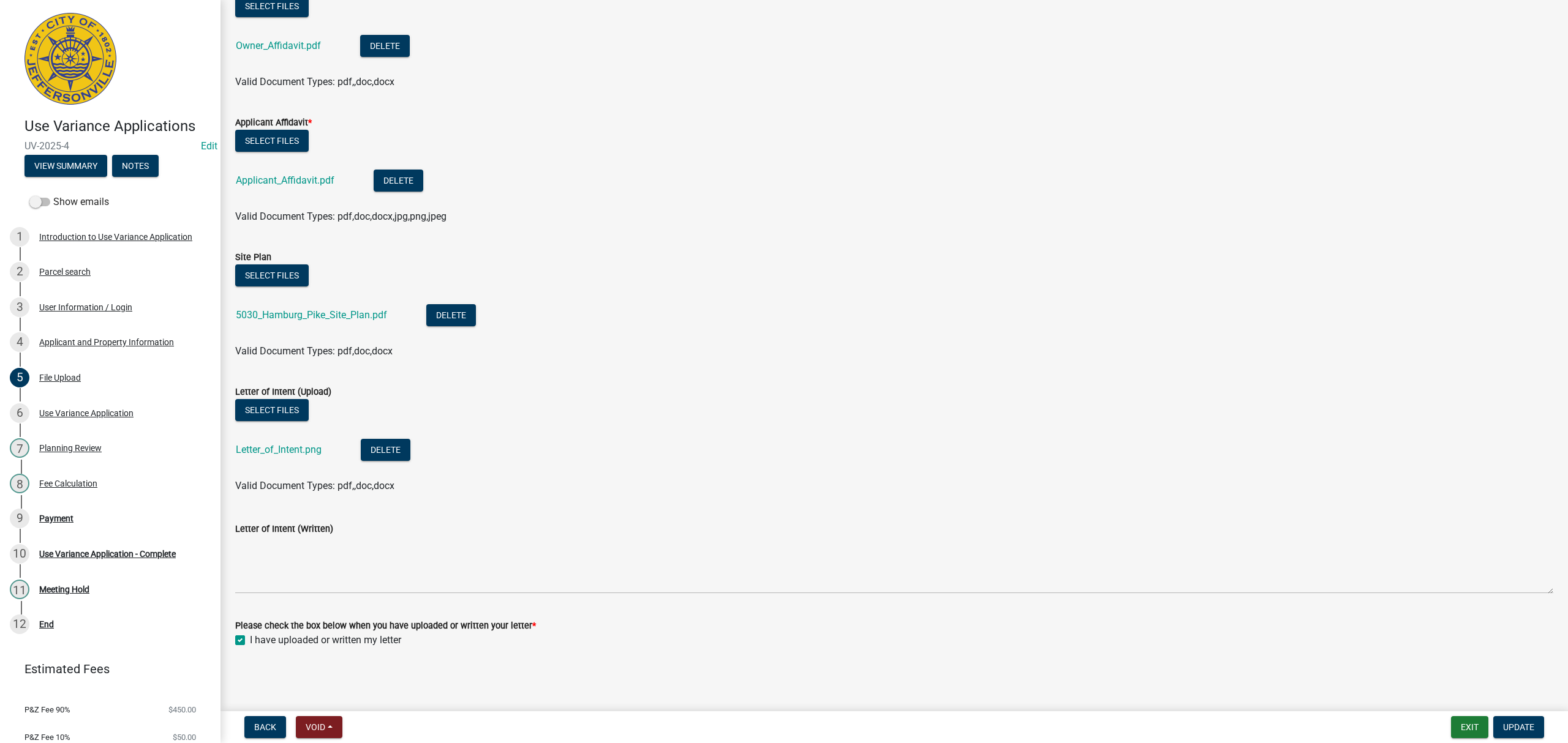
click at [127, 412] on div "Use Variance Application" at bounding box center [86, 413] width 95 height 8
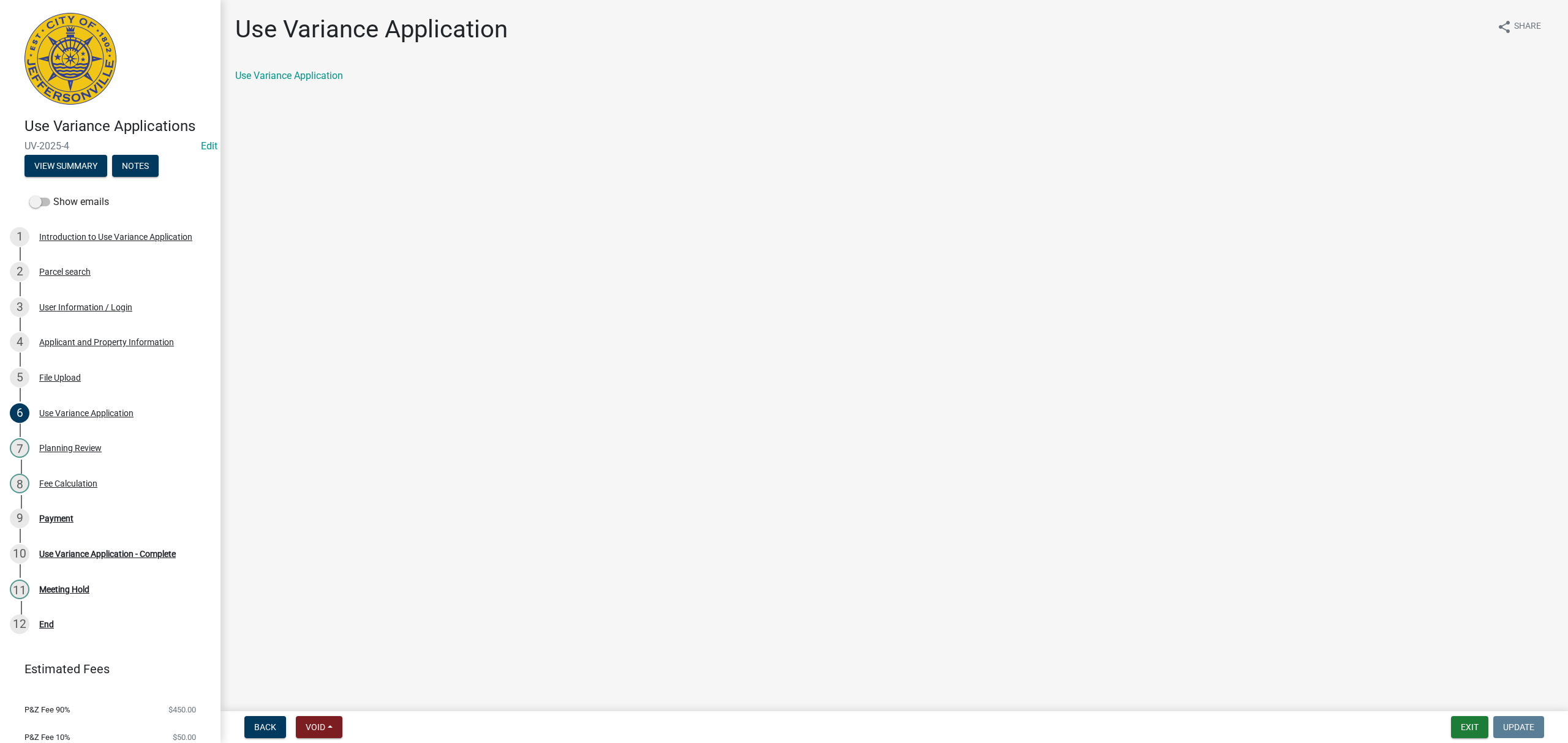
click at [291, 87] on div "Use Variance Application" at bounding box center [895, 81] width 1337 height 24
click at [294, 83] on div "Use Variance Application" at bounding box center [895, 81] width 1337 height 24
click at [299, 76] on link "Use Variance Application" at bounding box center [289, 75] width 108 height 11
click at [98, 451] on div "Planning Review" at bounding box center [70, 448] width 63 height 8
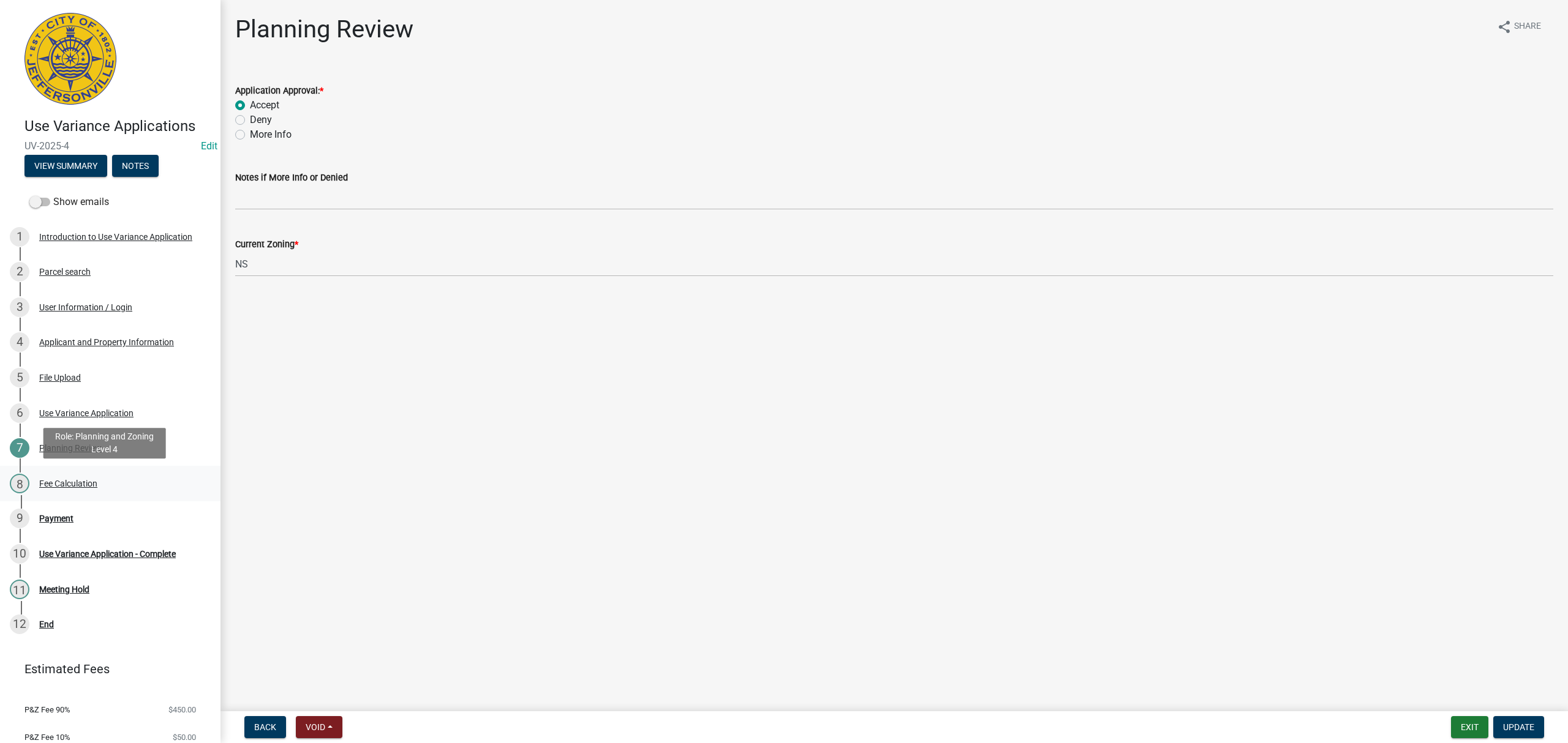
click at [104, 477] on div "8 Fee Calculation" at bounding box center [105, 483] width 191 height 20
